Goal: Check status: Check status

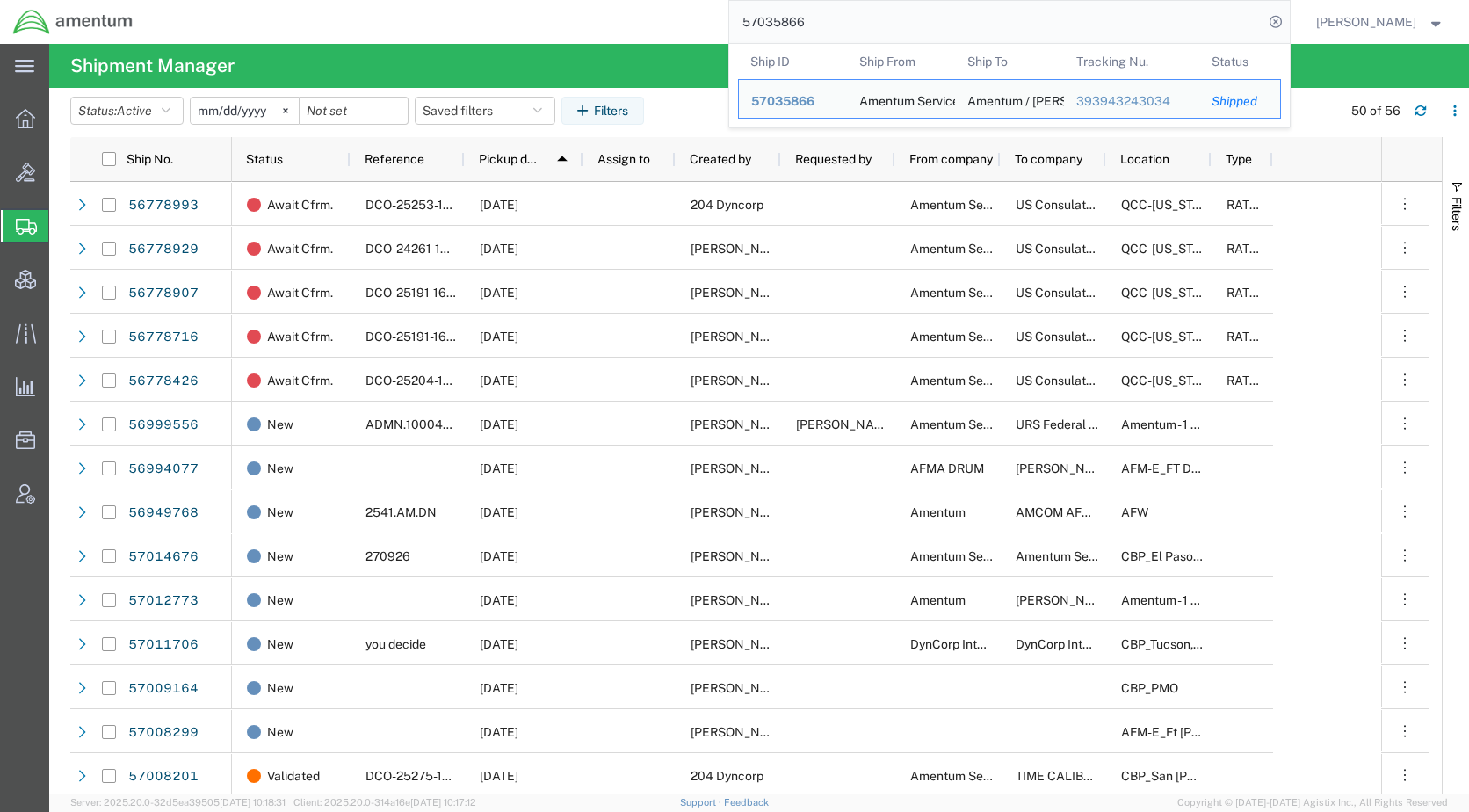
click at [692, 22] on div "57035866 Ship ID Ship From Ship To Tracking Nu. Status Ship ID 57035866 Ship Fr…" at bounding box center [718, 21] width 1144 height 44
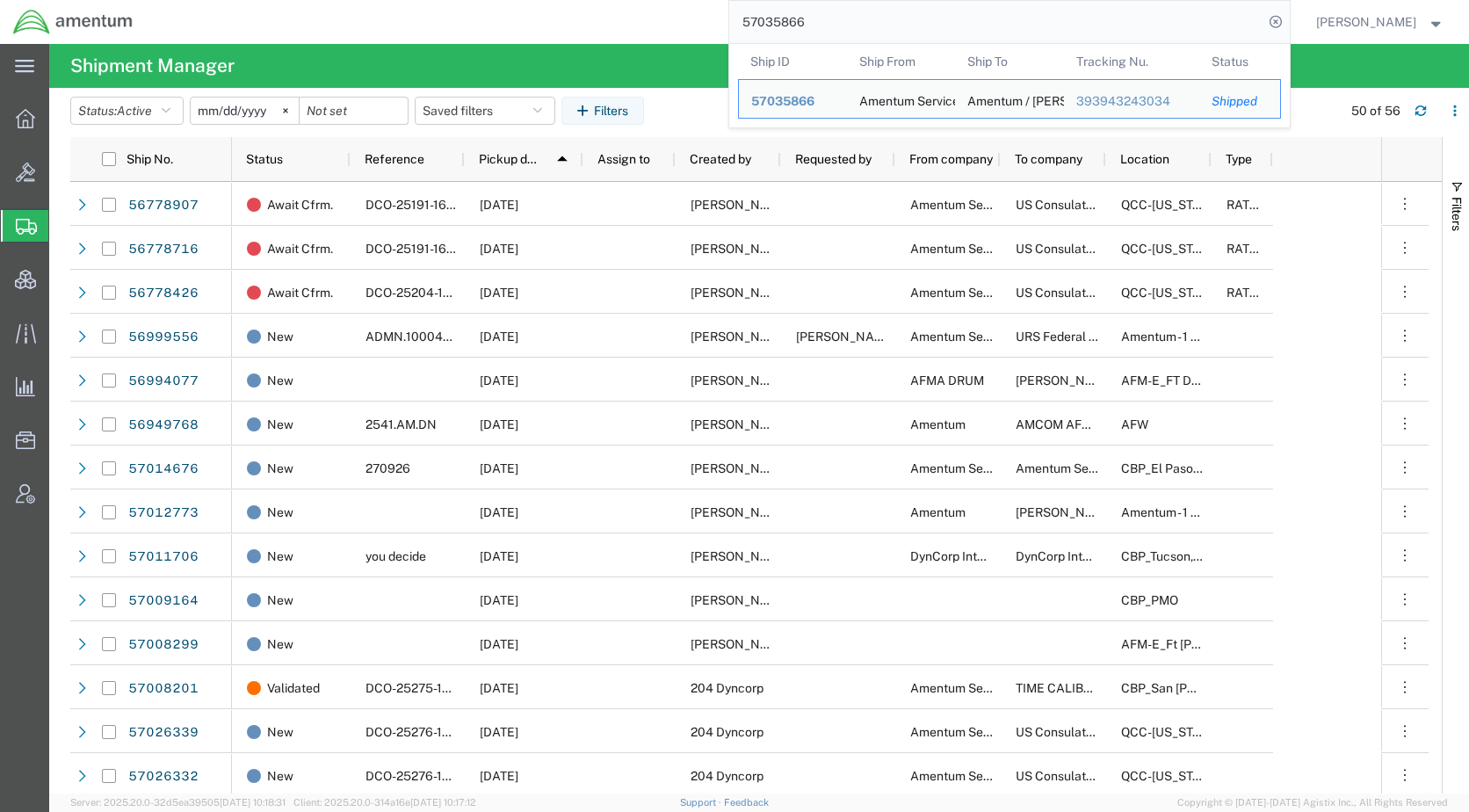
scroll to position [88, 0]
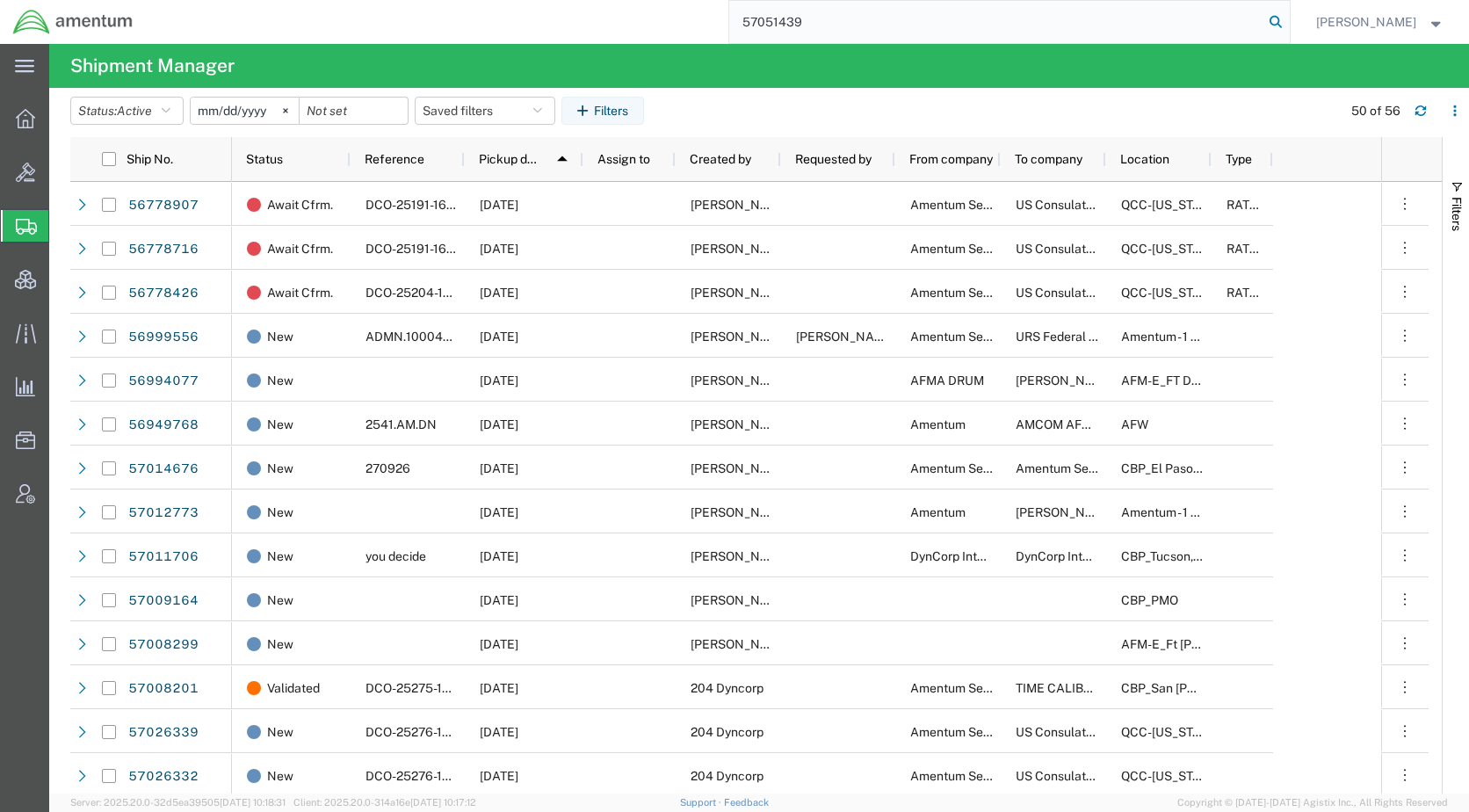
click at [1288, 11] on icon at bounding box center [1276, 21] width 24 height 24
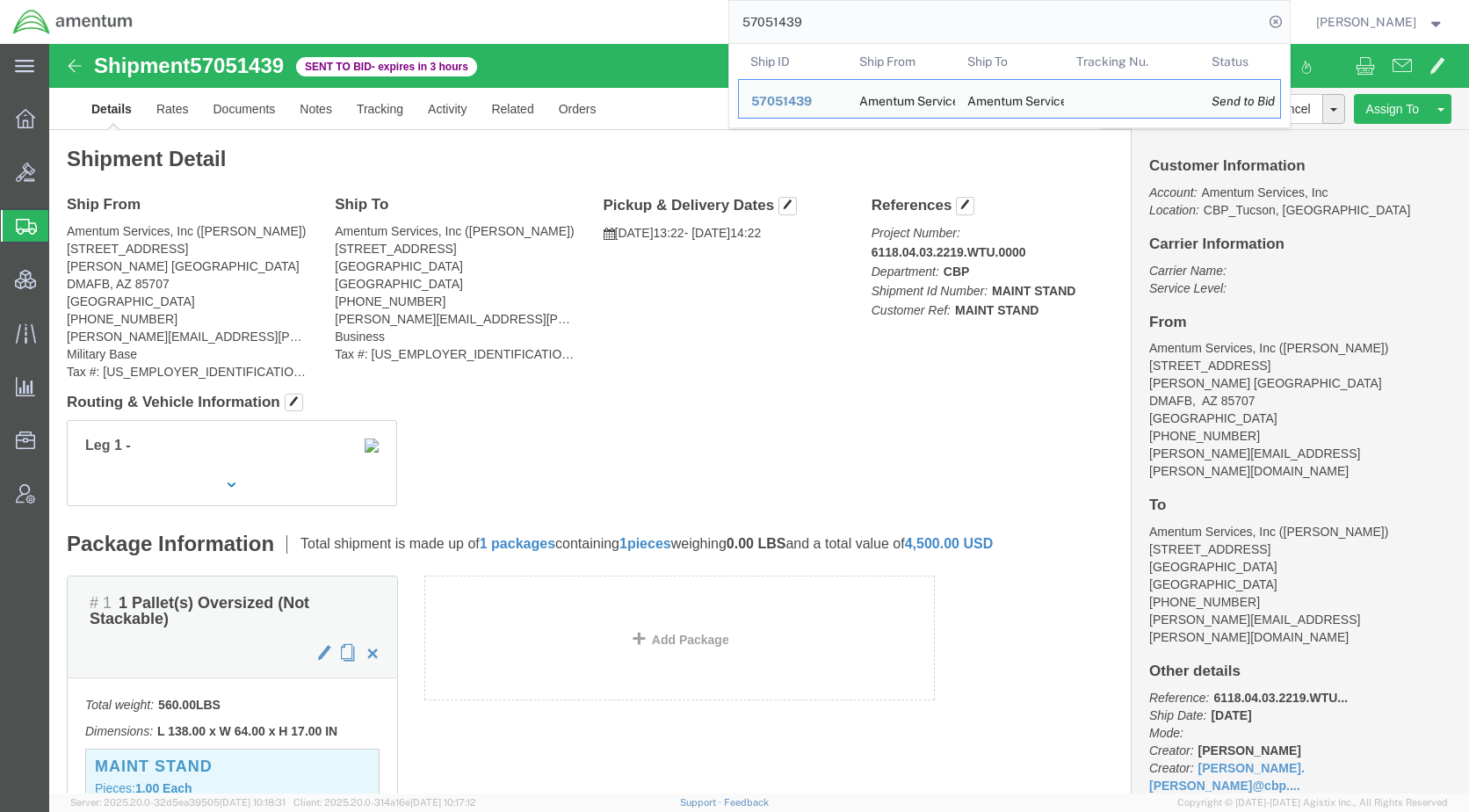
drag, startPoint x: 878, startPoint y: 29, endPoint x: 728, endPoint y: 34, distance: 150.1
click at [728, 34] on div "57051439 Ship ID Ship From Ship To Tracking Nu. Status Ship ID 57051439 Ship Fr…" at bounding box center [718, 21] width 1144 height 44
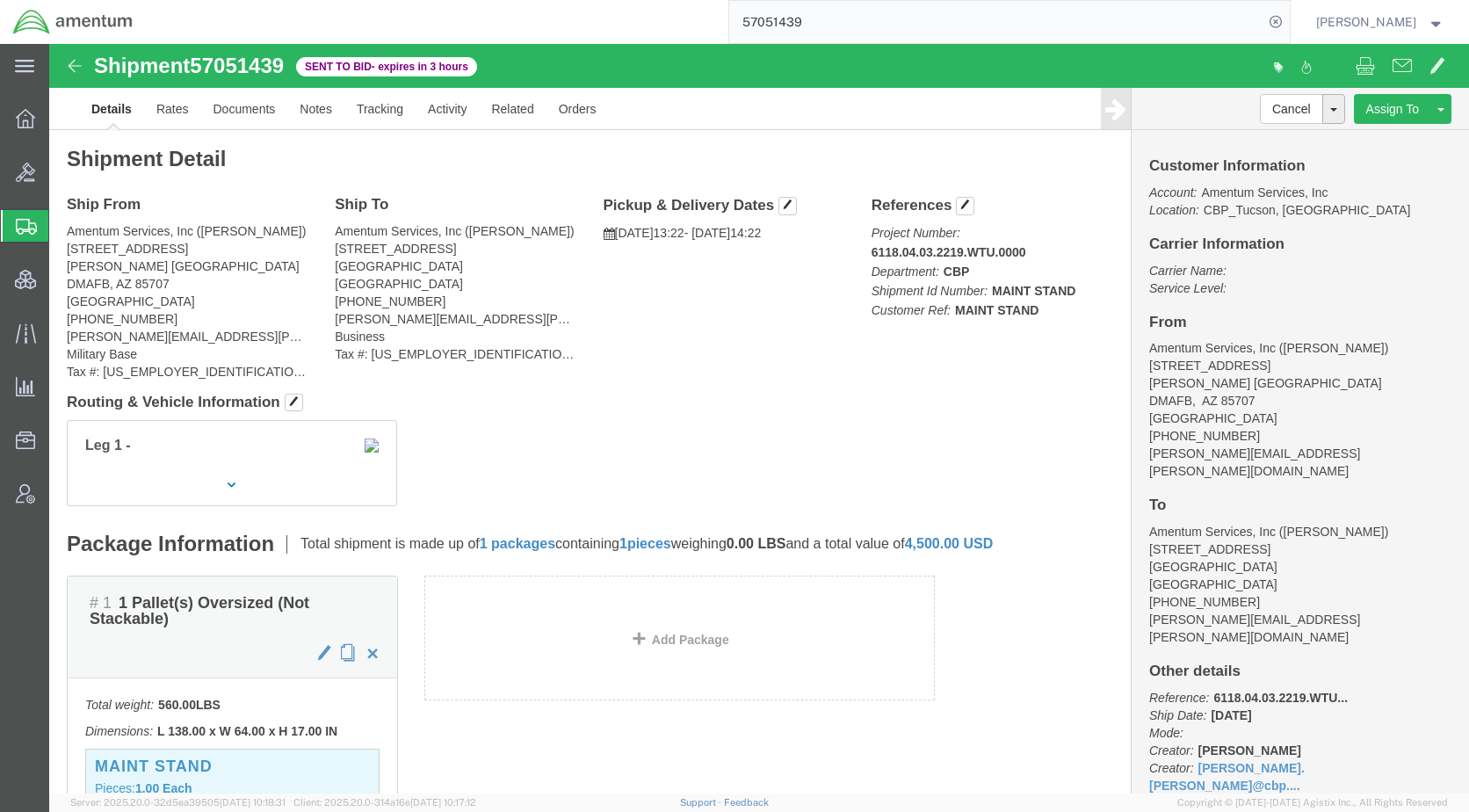
paste input "23162"
type input "57023162"
click at [1288, 22] on icon at bounding box center [1276, 21] width 24 height 24
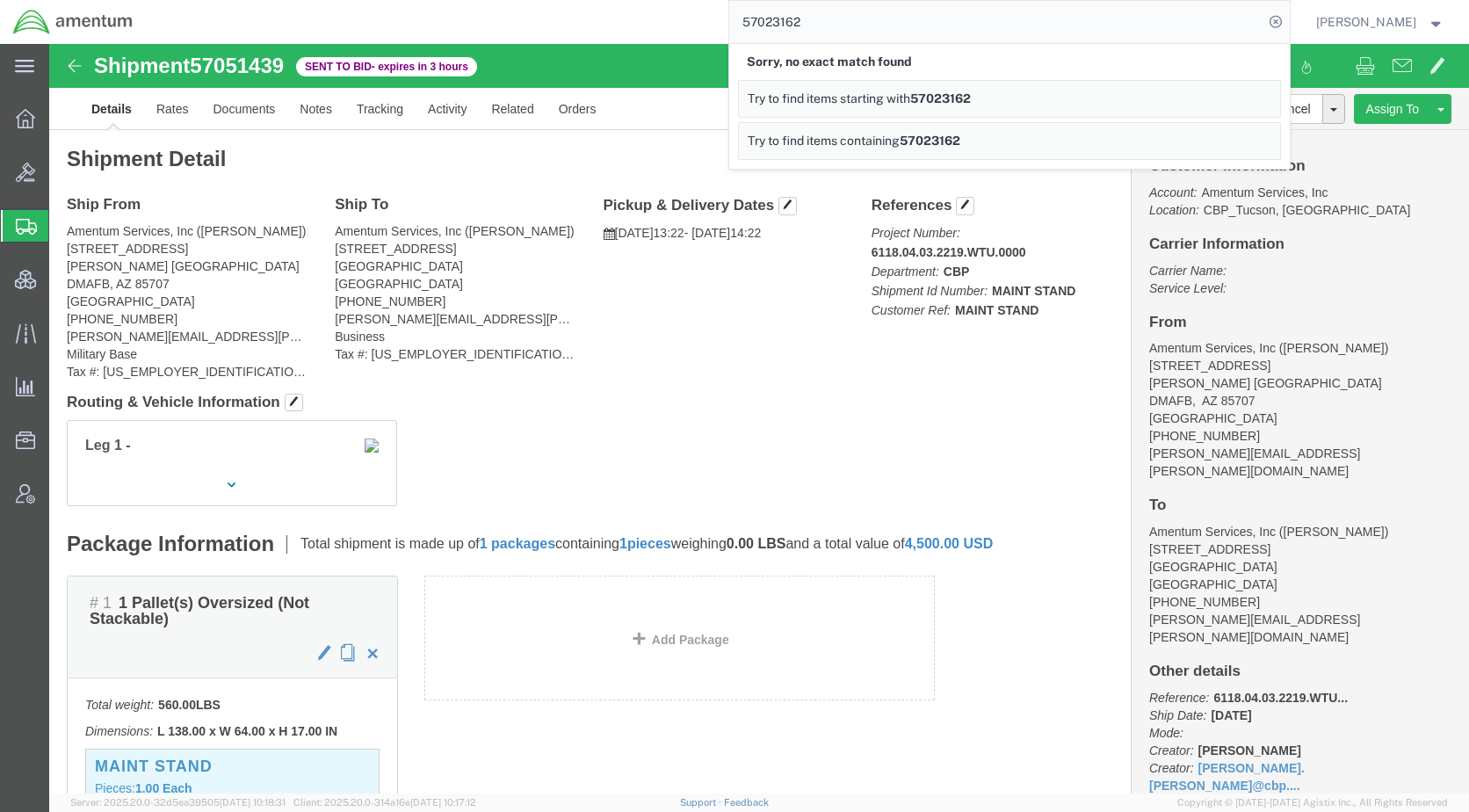
click at [852, 23] on input "57023162" at bounding box center [996, 21] width 535 height 42
click at [63, 230] on span "Shipments" at bounding box center [55, 226] width 14 height 36
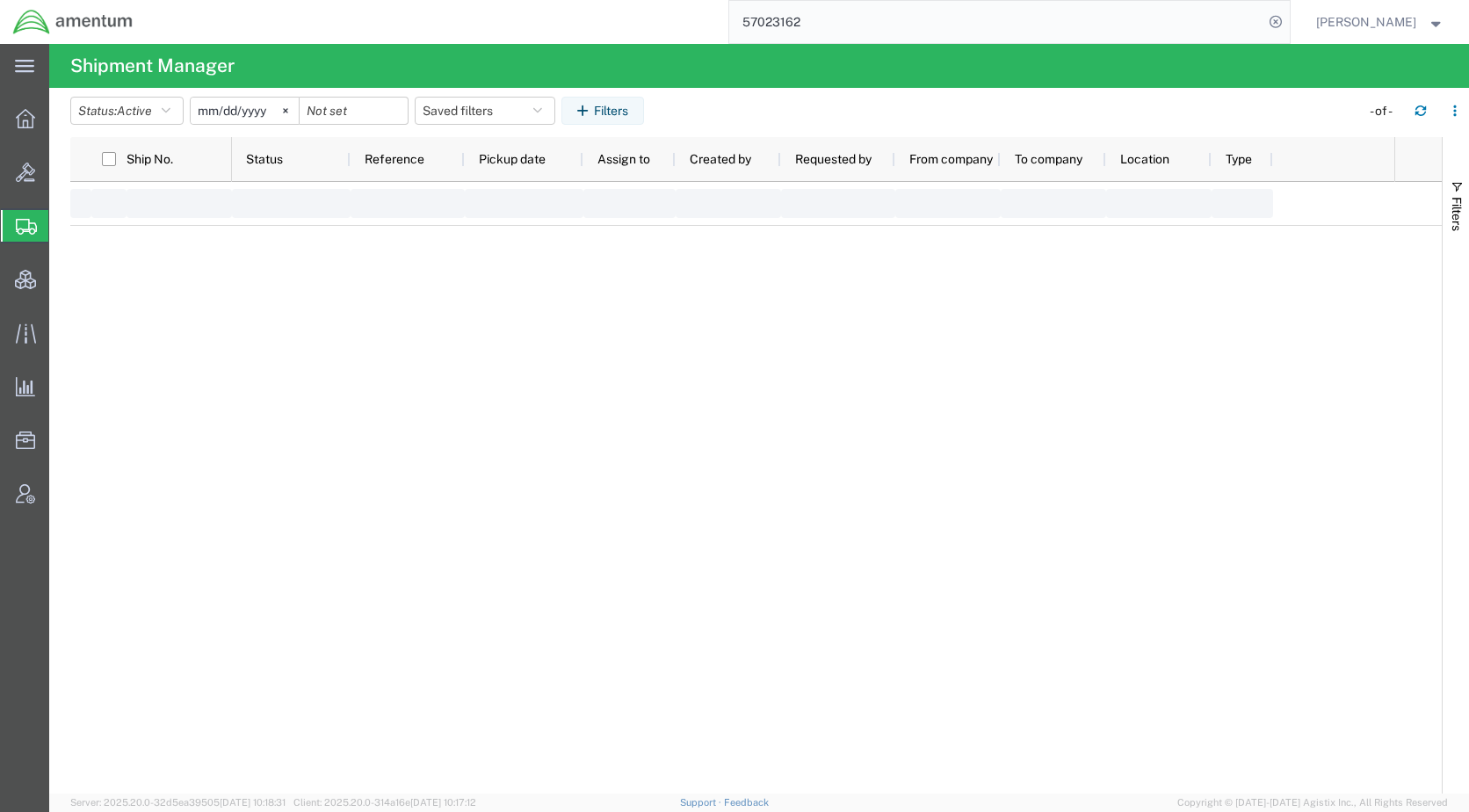
click at [849, 22] on input "57023162" at bounding box center [996, 21] width 535 height 42
click at [861, 22] on input "57023162" at bounding box center [996, 21] width 535 height 42
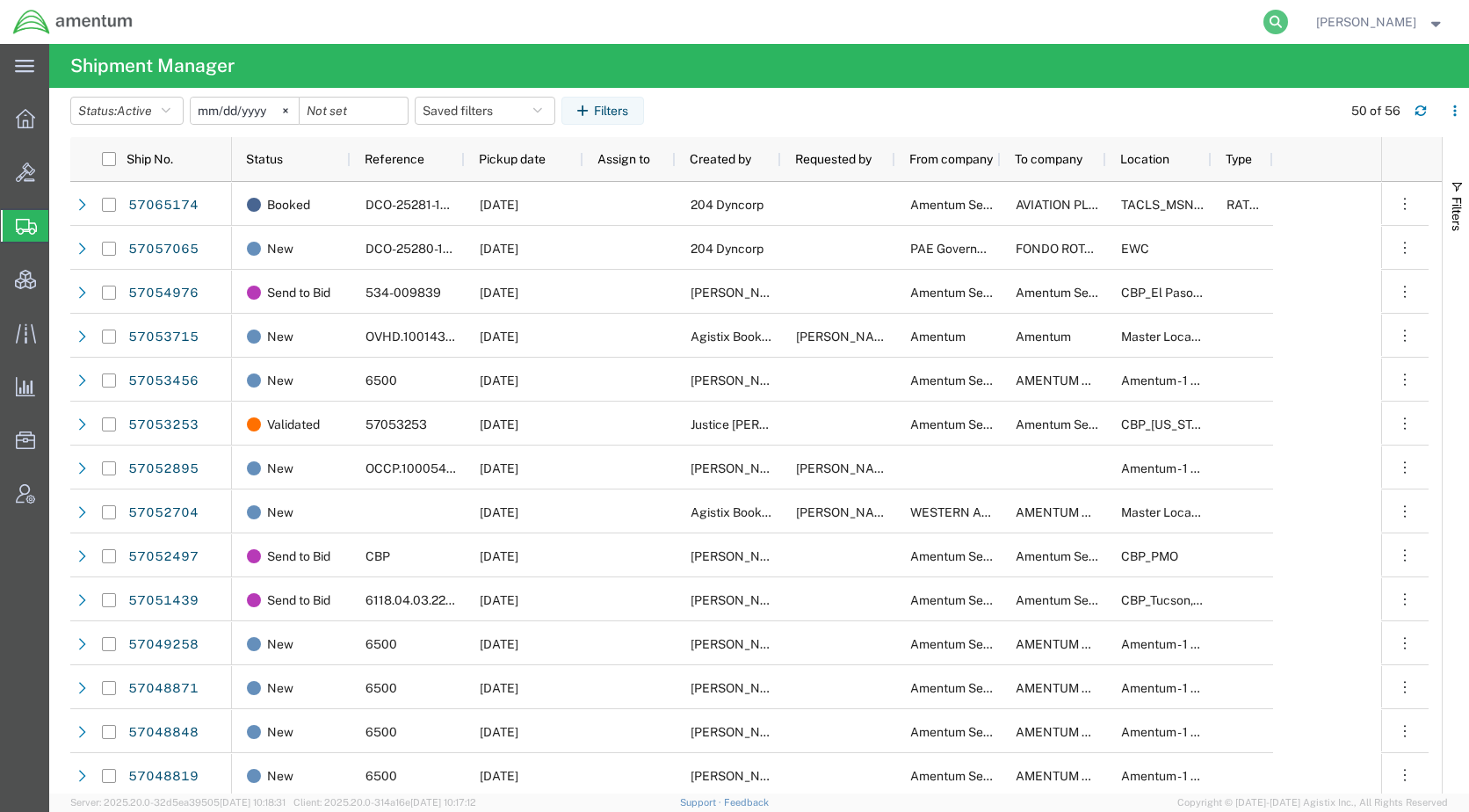
click at [1288, 18] on icon at bounding box center [1276, 21] width 24 height 24
paste input "57023162"
type input "57023162"
click at [1288, 19] on icon at bounding box center [1276, 21] width 24 height 24
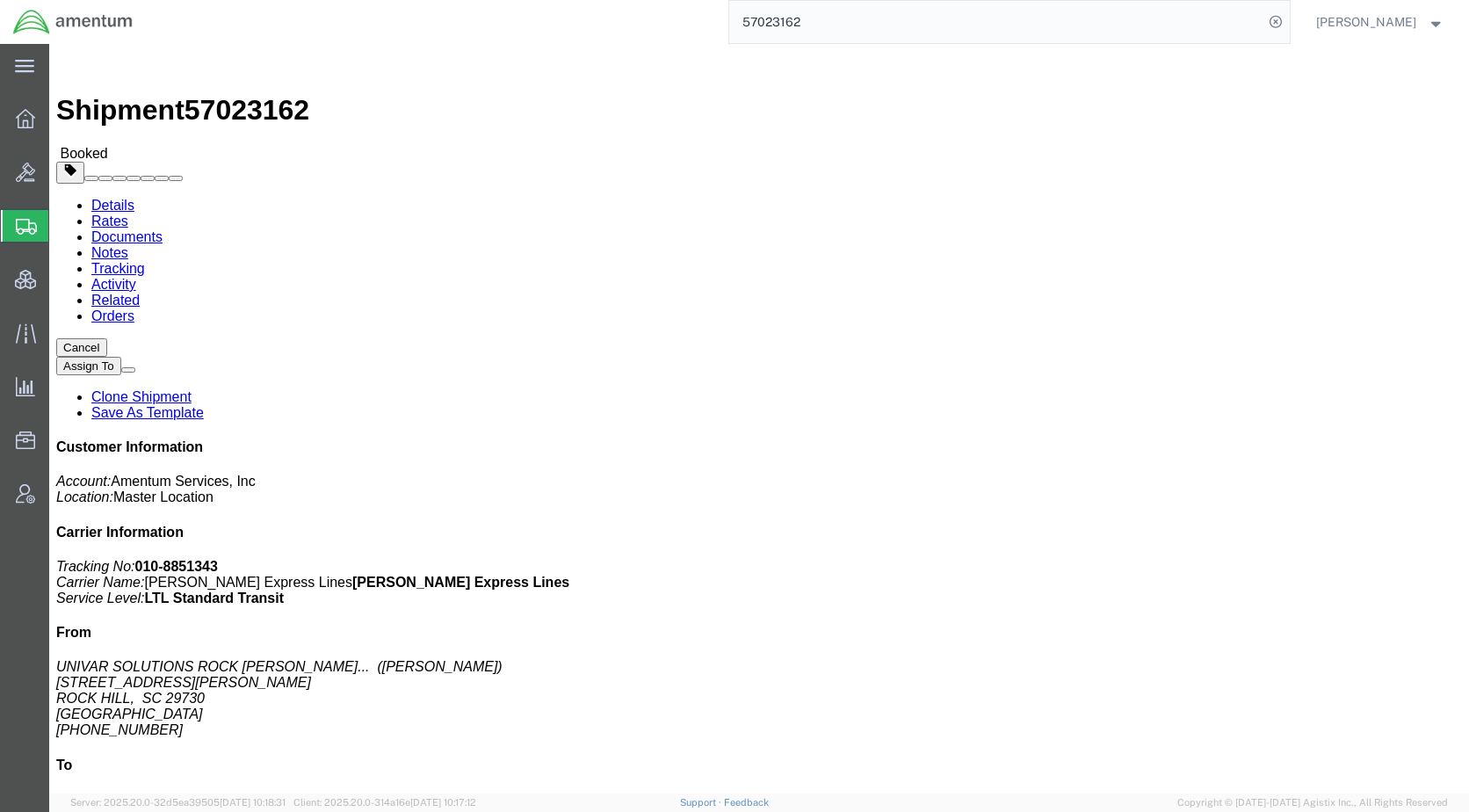
click span "button"
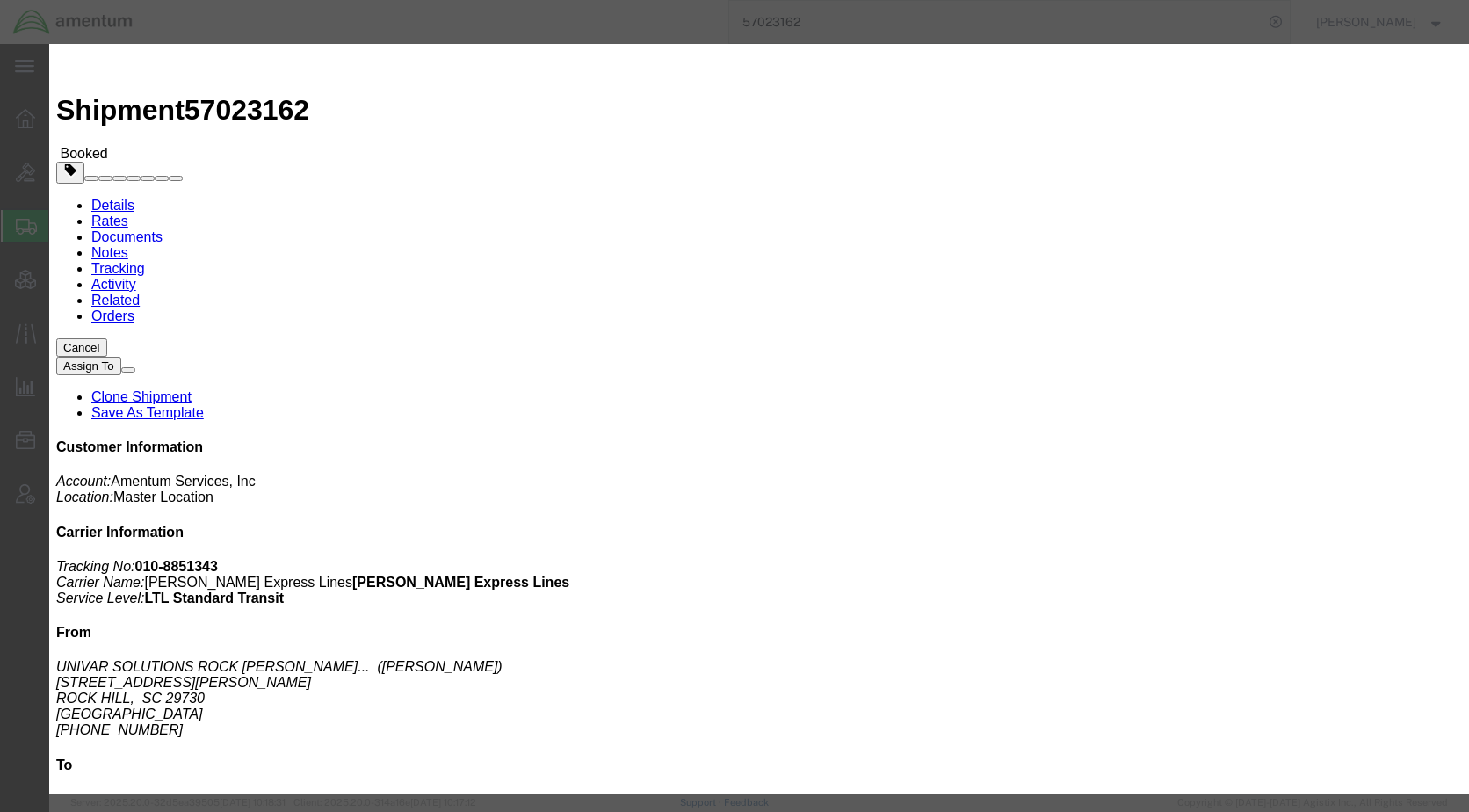
click icon "button"
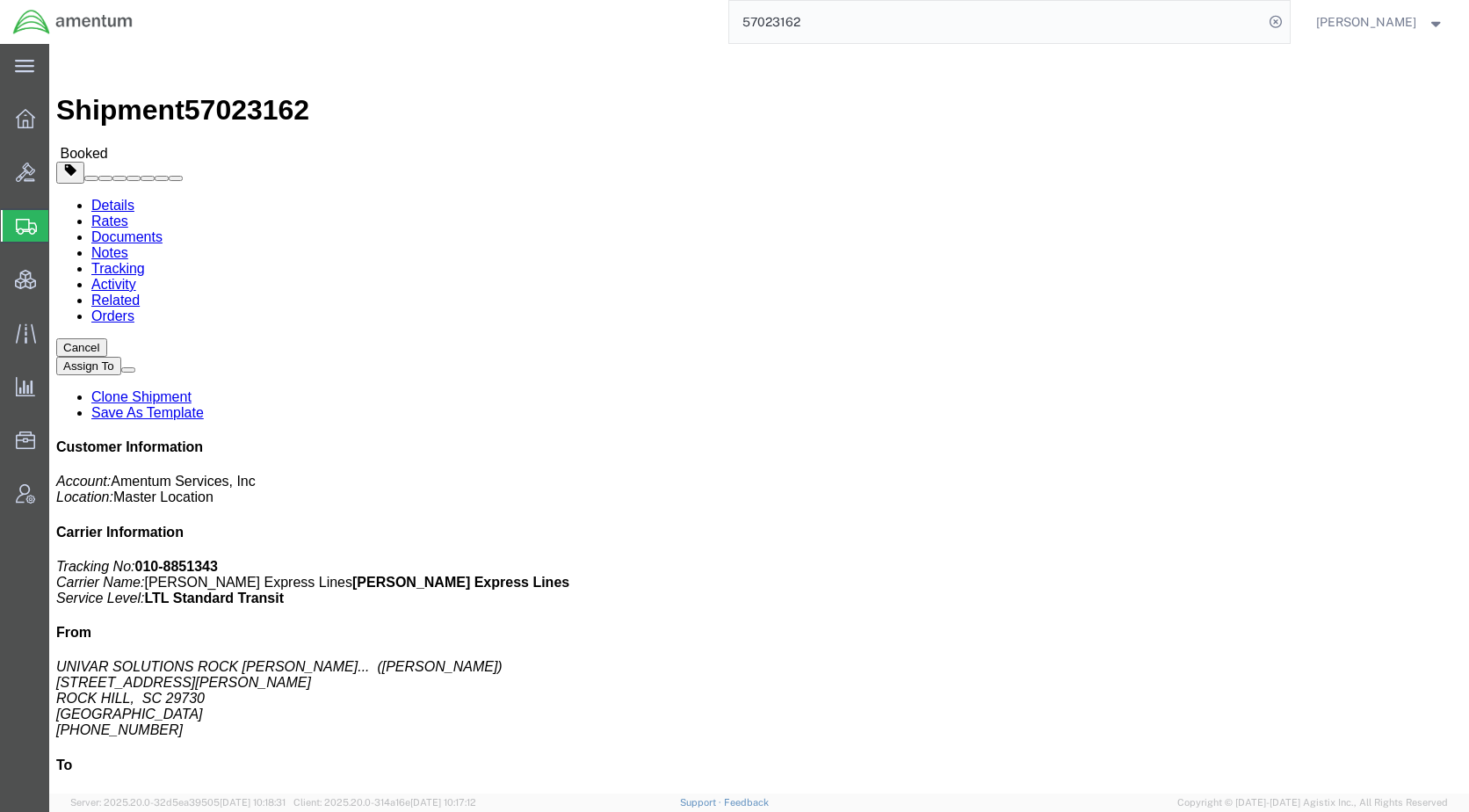
click span "button"
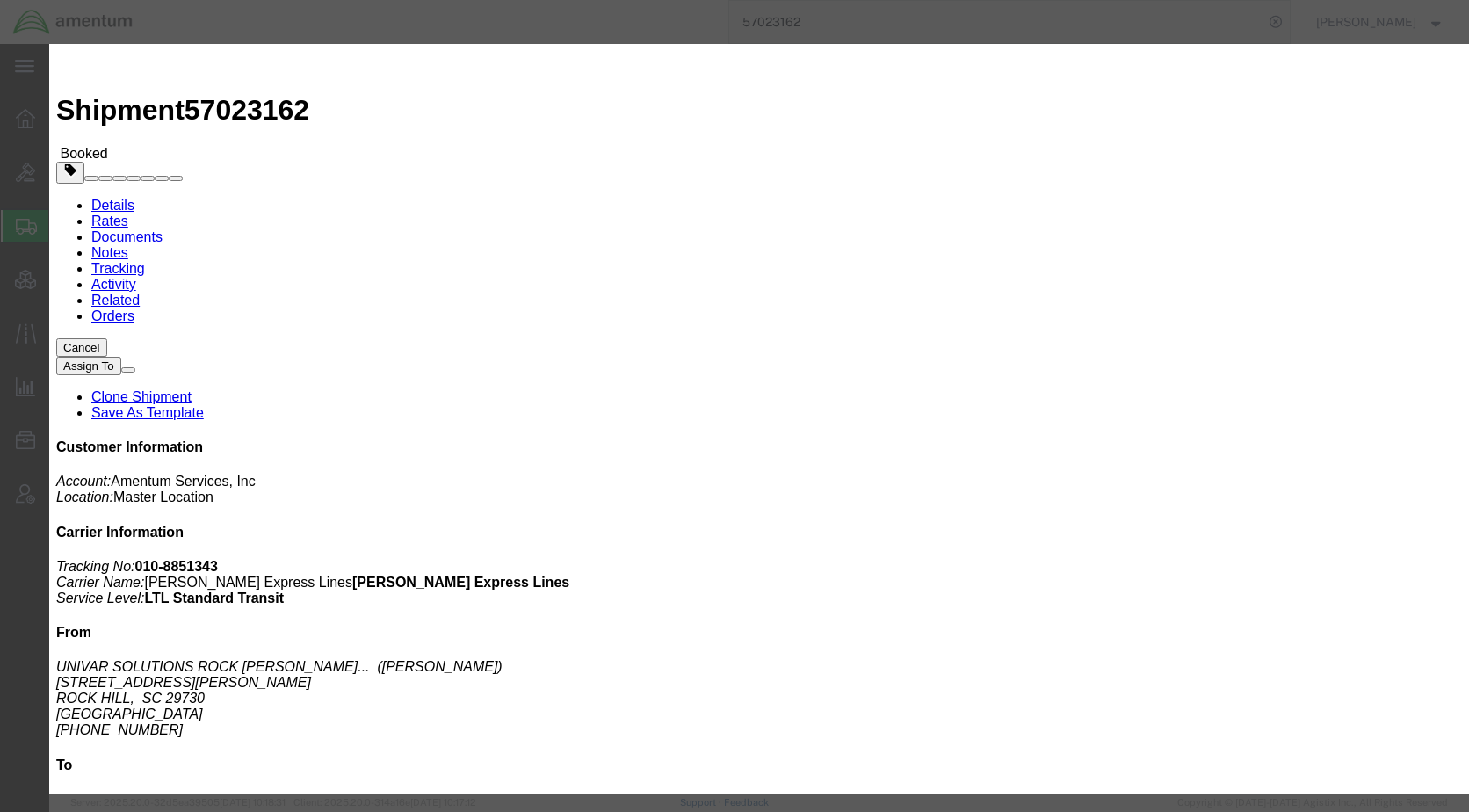
click icon
click div "Oct 03 2025 11:00 AM"
click div "Notify carrier of changes Cancel pick-up request Cancel Save"
click div "Oct 08 2025 12:00 PM"
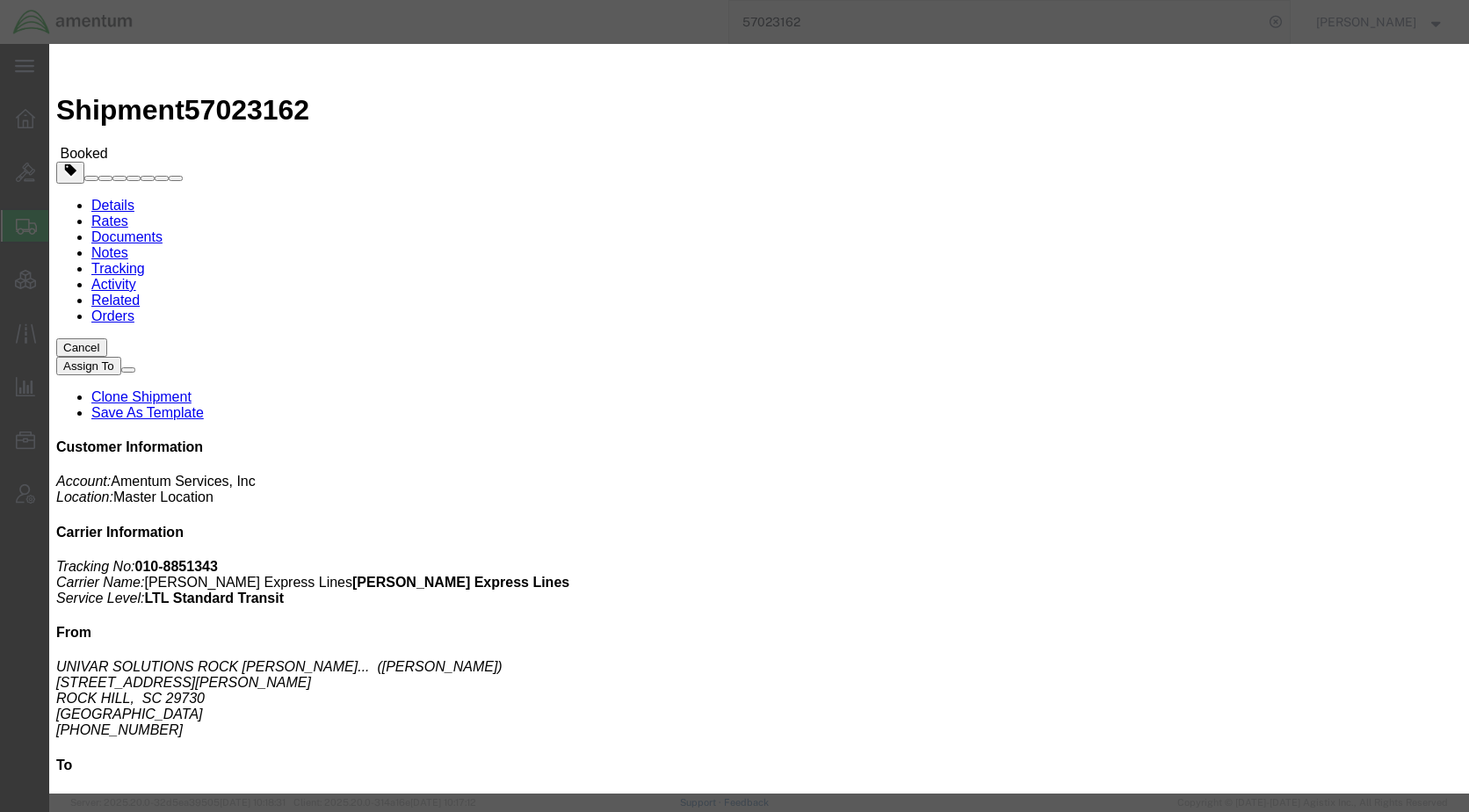
type input "2:00 PM"
click button "Apply"
click input "Notify carrier of changes"
checkbox input "false"
click button "Save"
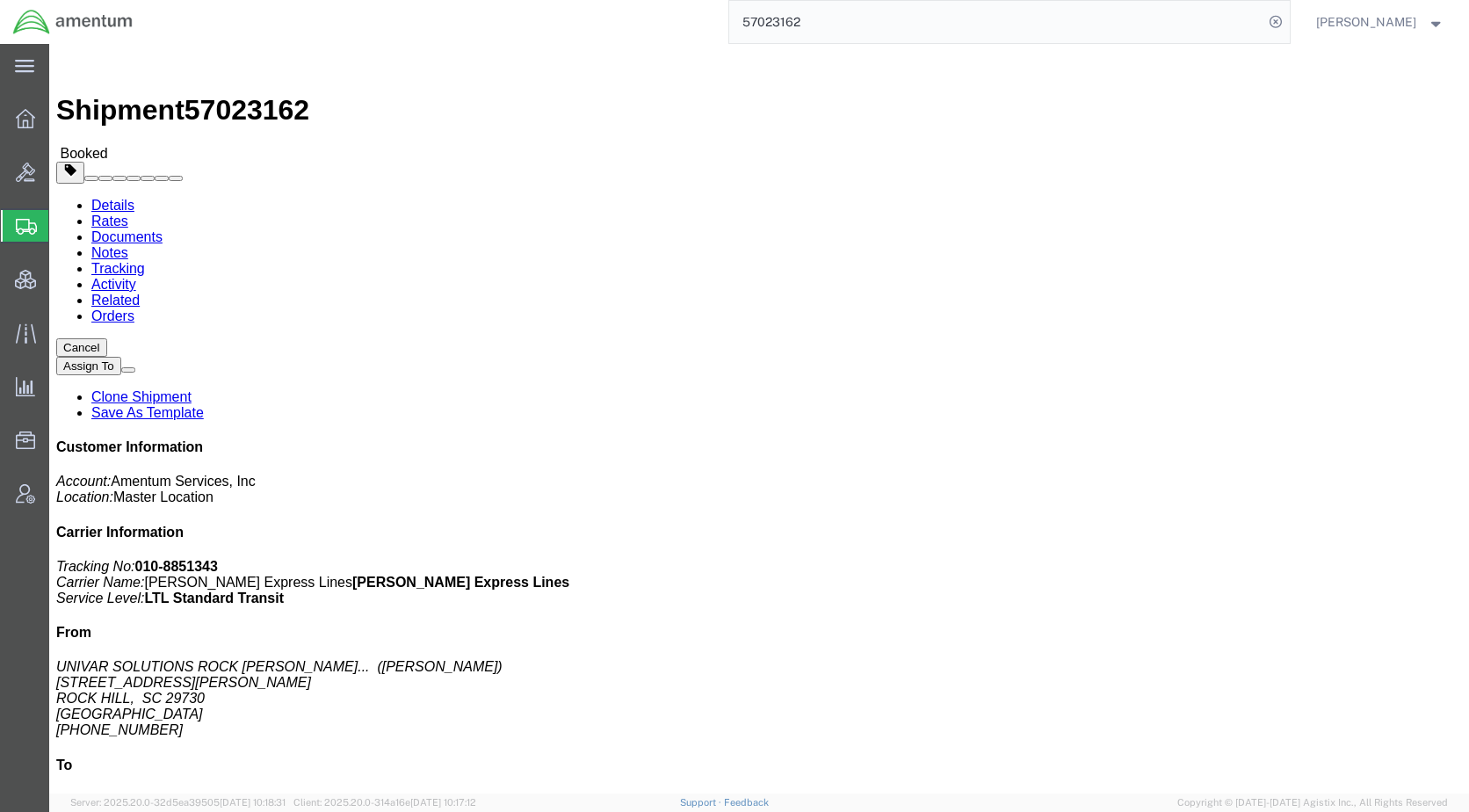
click button "Close"
drag, startPoint x: 757, startPoint y: 619, endPoint x: 768, endPoint y: 681, distance: 63.0
click div "# 1 1 Pallet(s) Standard (Not Stackable) Total weight: 1083.72 LBS Dimensions: …"
click div "Leg 1 - Less than Truckload"
click at [63, 227] on span "Shipments" at bounding box center [55, 226] width 14 height 36
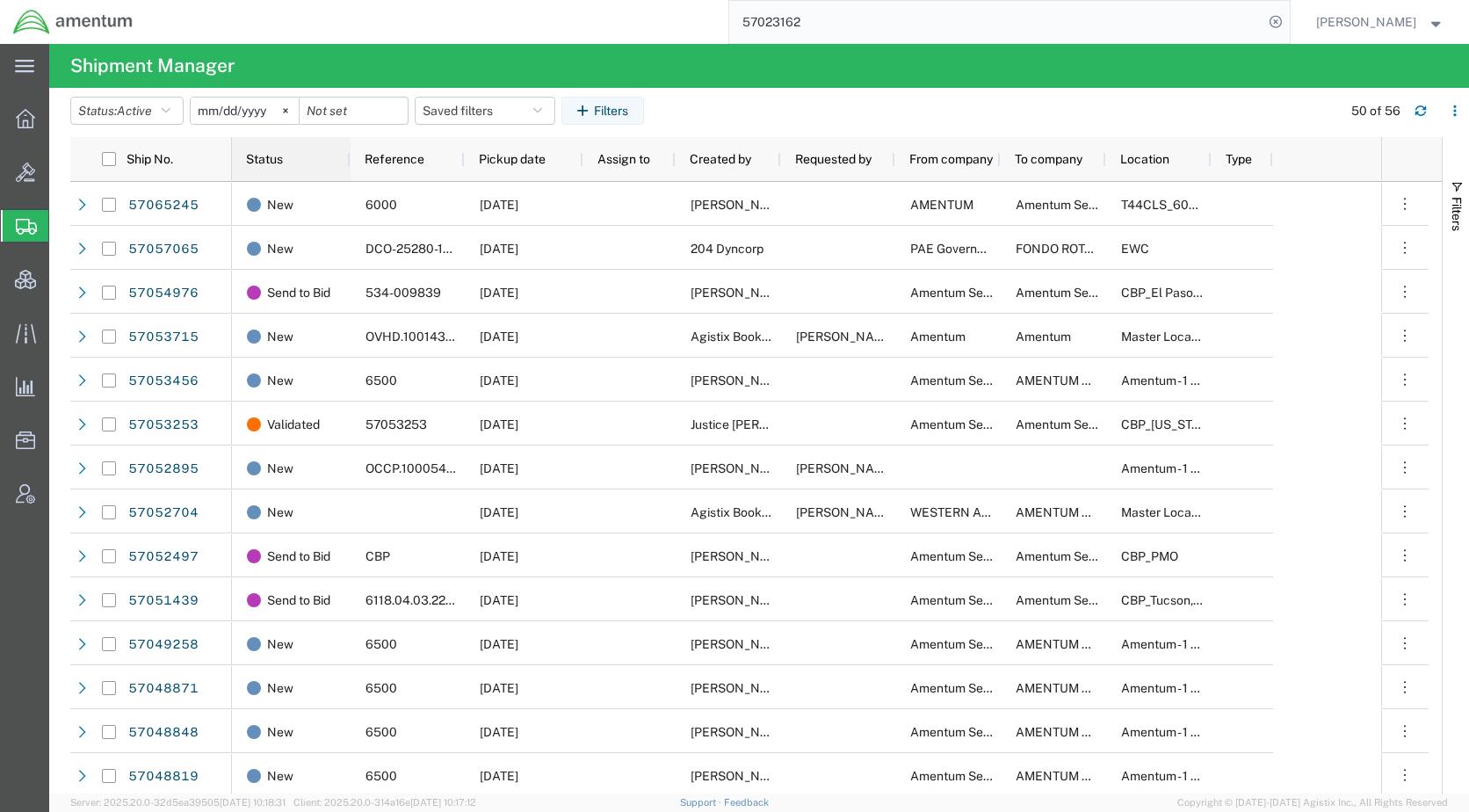
click at [275, 160] on span "Status" at bounding box center [264, 159] width 36 height 14
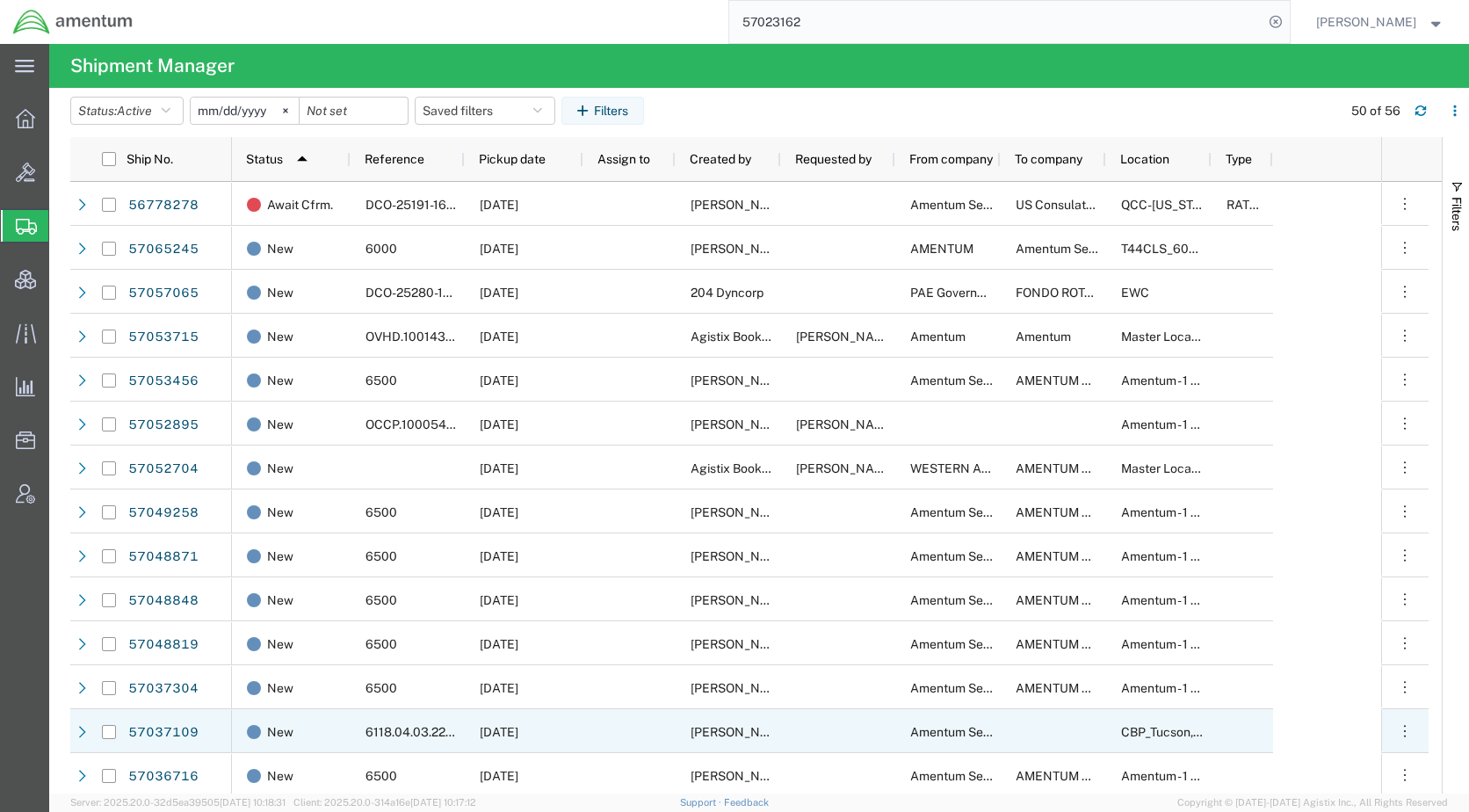
scroll to position [1493, 0]
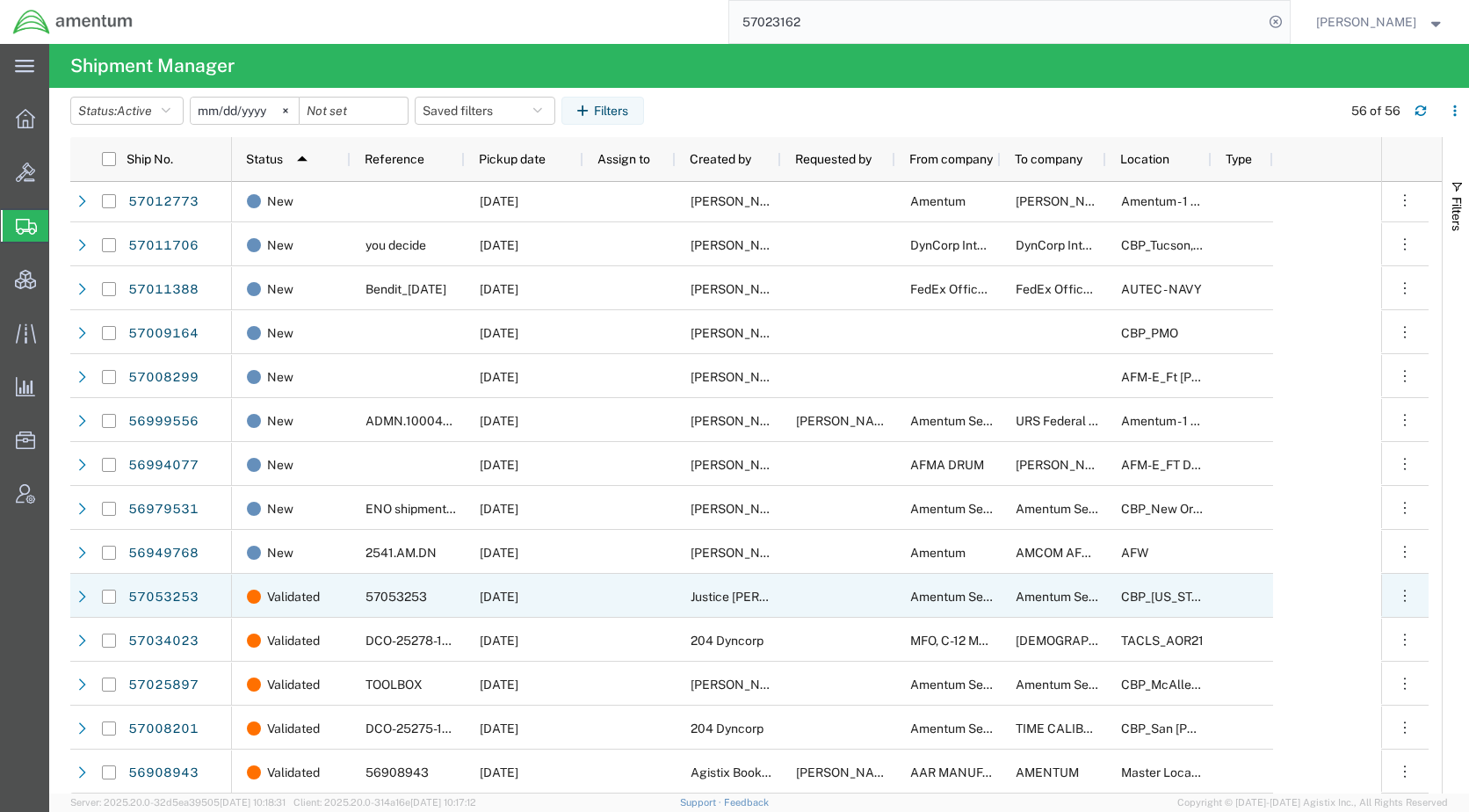
scroll to position [1849, 0]
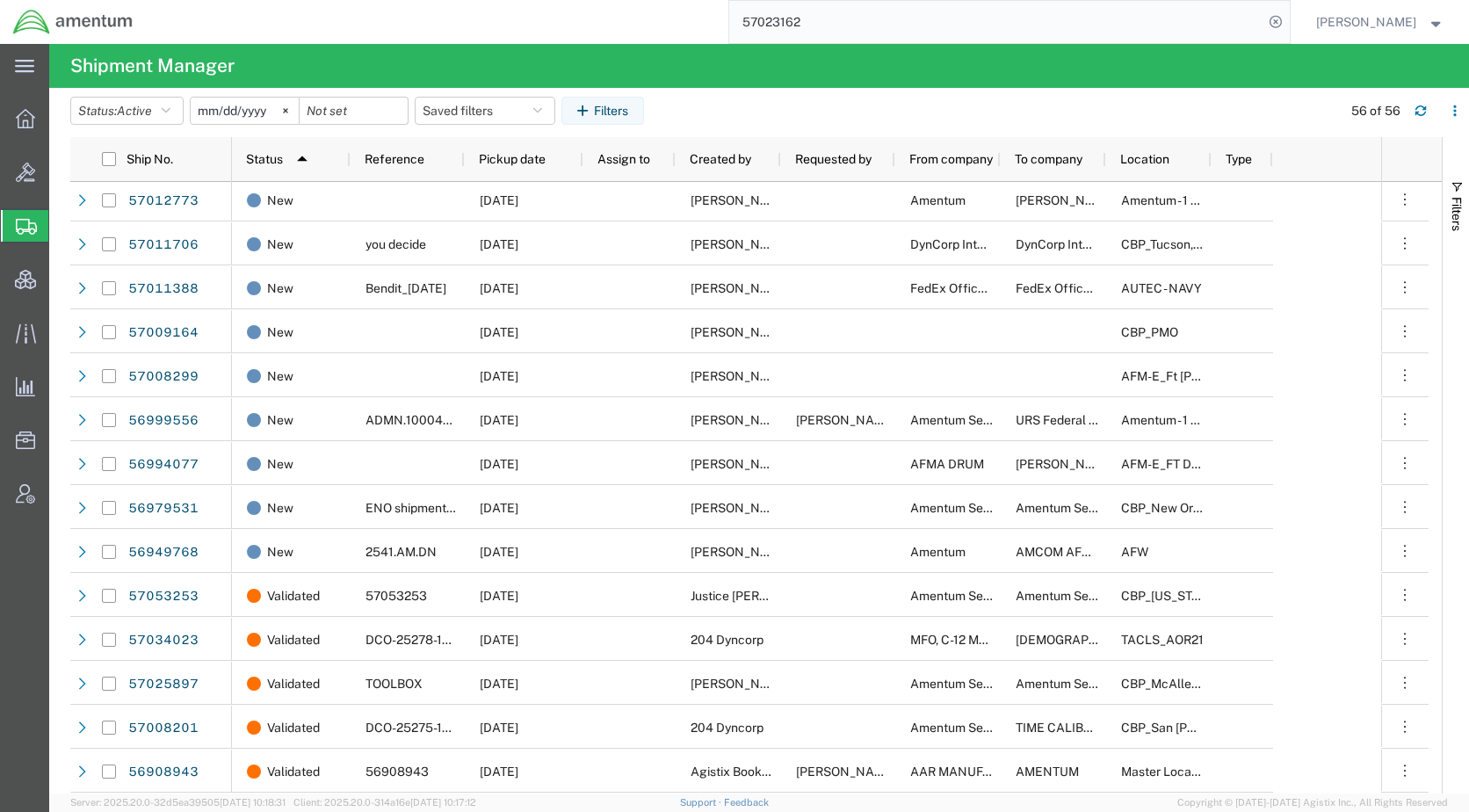
click at [946, 96] on agx-table-filter-chips "Status: Active Active All Approved Booked Canceled Delivered Denied New On Hold…" at bounding box center [701, 116] width 1262 height 40
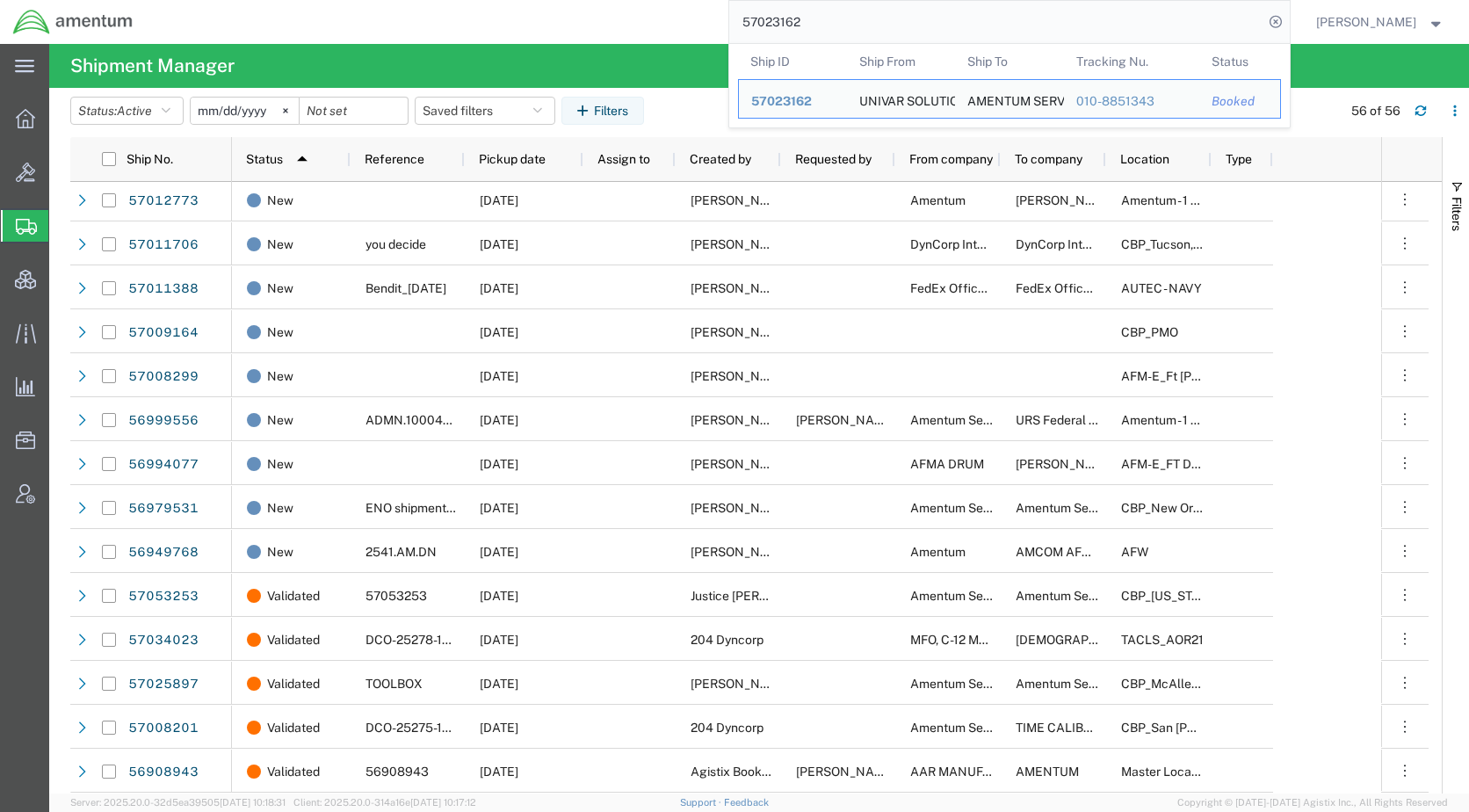
drag, startPoint x: 899, startPoint y: 27, endPoint x: 765, endPoint y: 21, distance: 134.1
click at [765, 21] on input "57023162" at bounding box center [996, 21] width 535 height 42
paste input "35866"
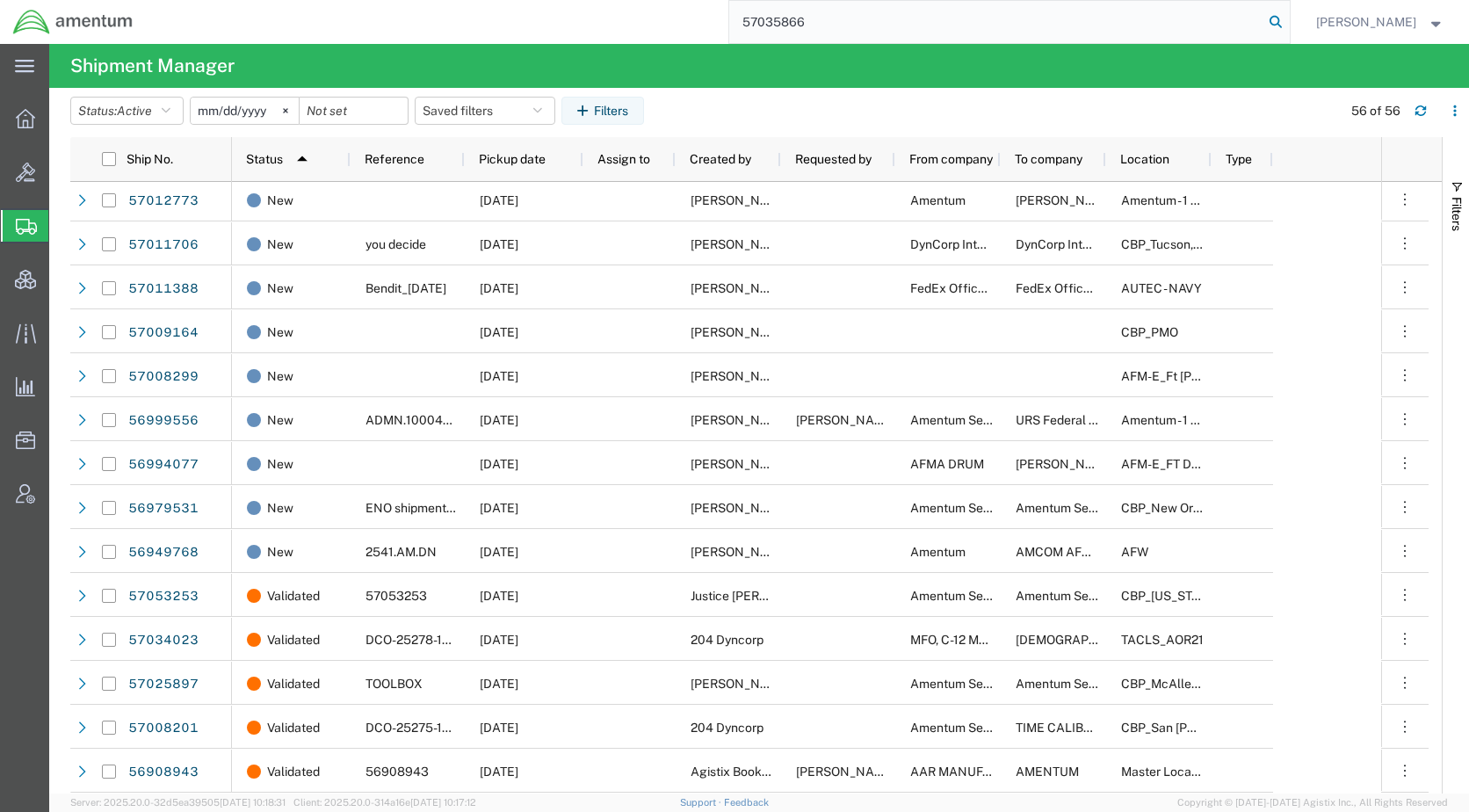
type input "57035866"
click at [1288, 20] on icon at bounding box center [1276, 21] width 24 height 24
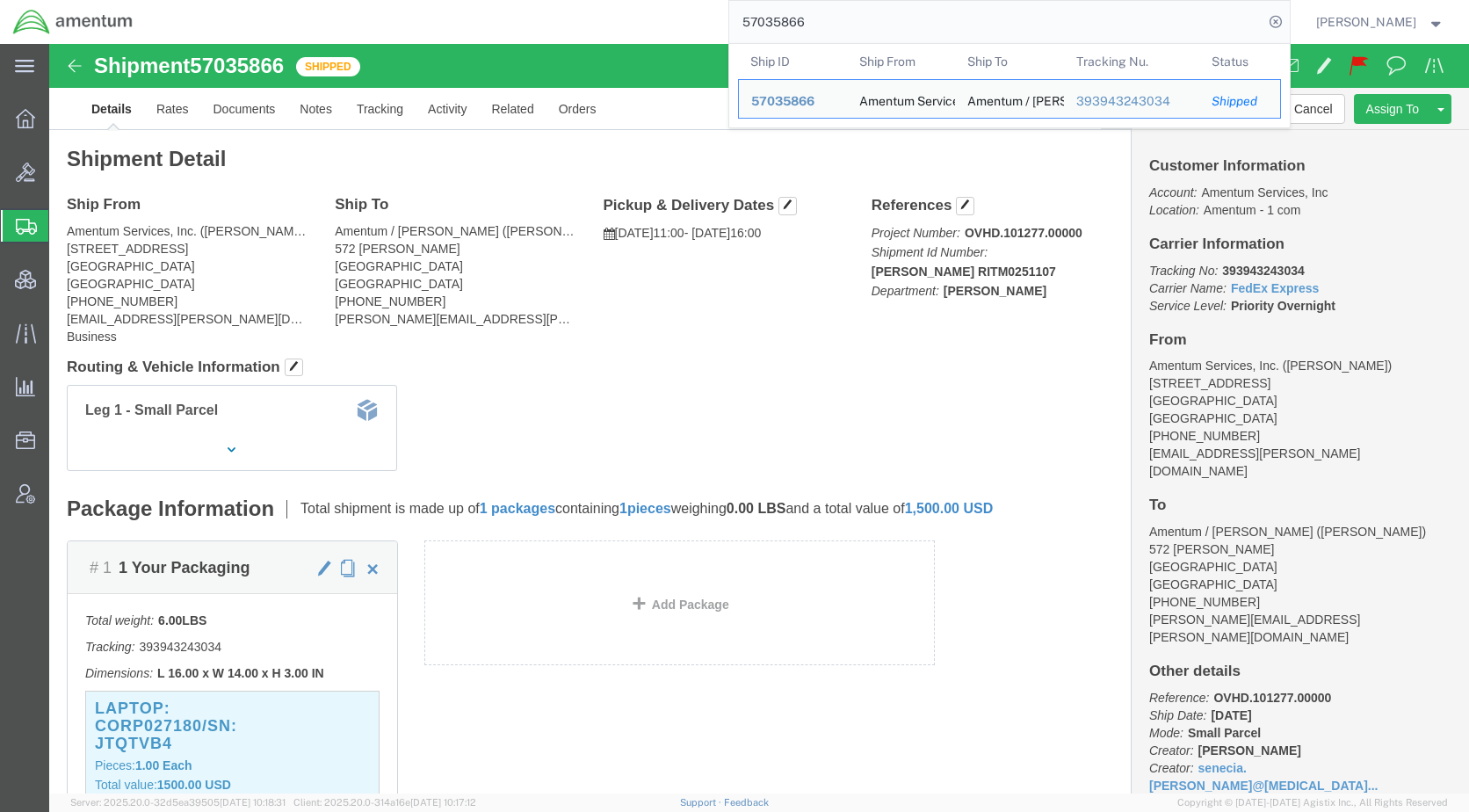
click h4 "Routing & Vehicle Information"
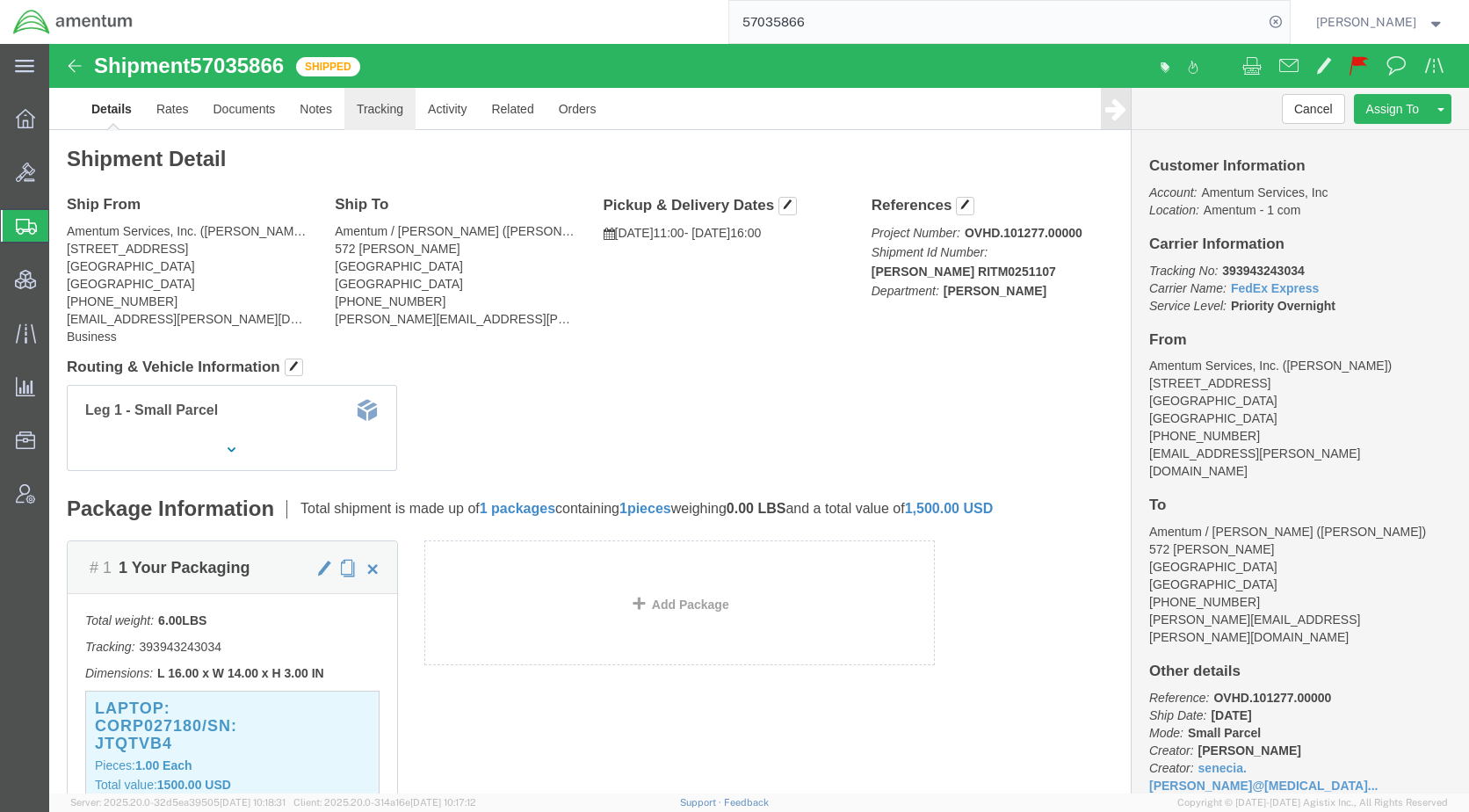
click link "Tracking"
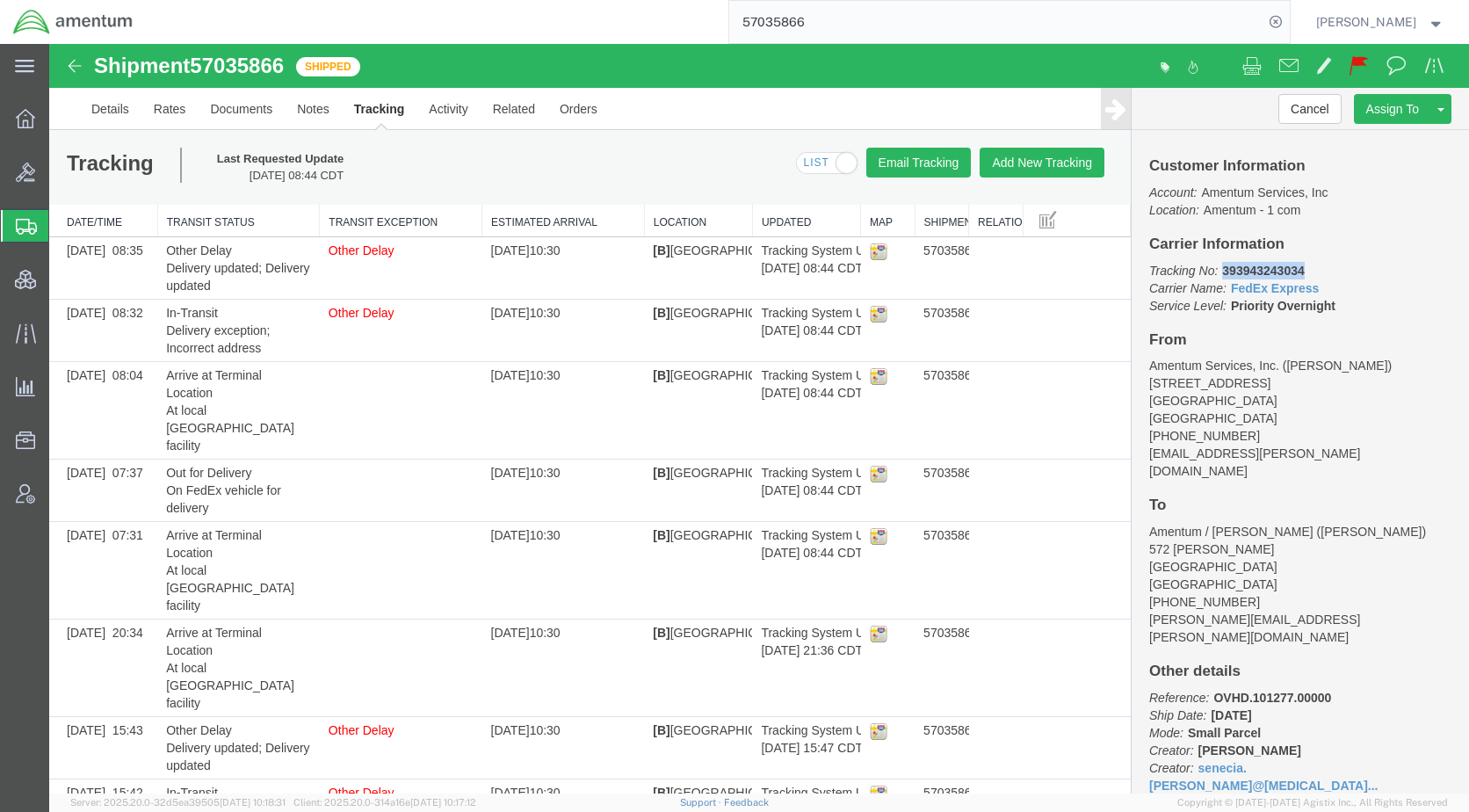
drag, startPoint x: 1312, startPoint y: 270, endPoint x: 1213, endPoint y: 277, distance: 99.2
click at [1213, 277] on p "Tracking No: 393943243034 Carrier Name: FedEx Express FedEx Express Service Lev…" at bounding box center [1300, 288] width 302 height 52
drag, startPoint x: 1213, startPoint y: 277, endPoint x: 1227, endPoint y: 277, distance: 14.0
copy b "393943243034"
